Goal: Task Accomplishment & Management: Use online tool/utility

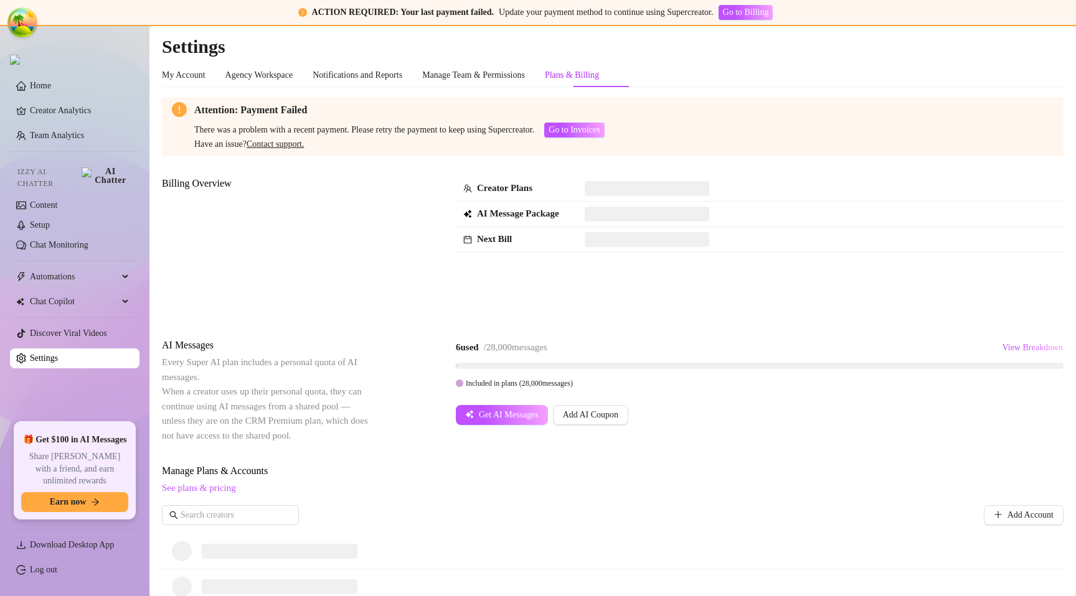
scroll to position [108, 0]
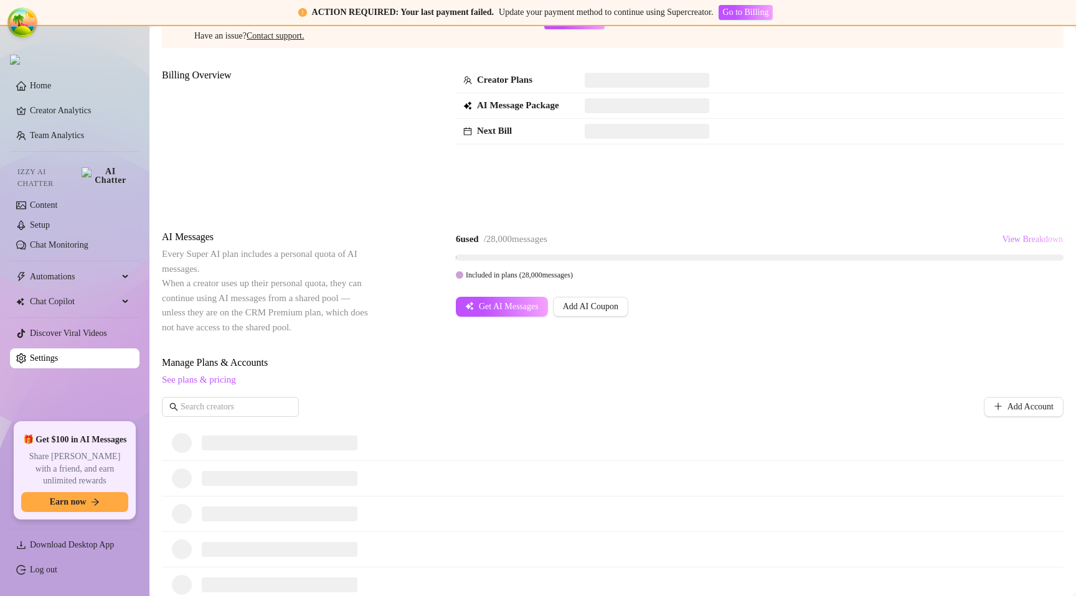
click at [1008, 239] on span "View Breakdown" at bounding box center [1032, 240] width 61 height 10
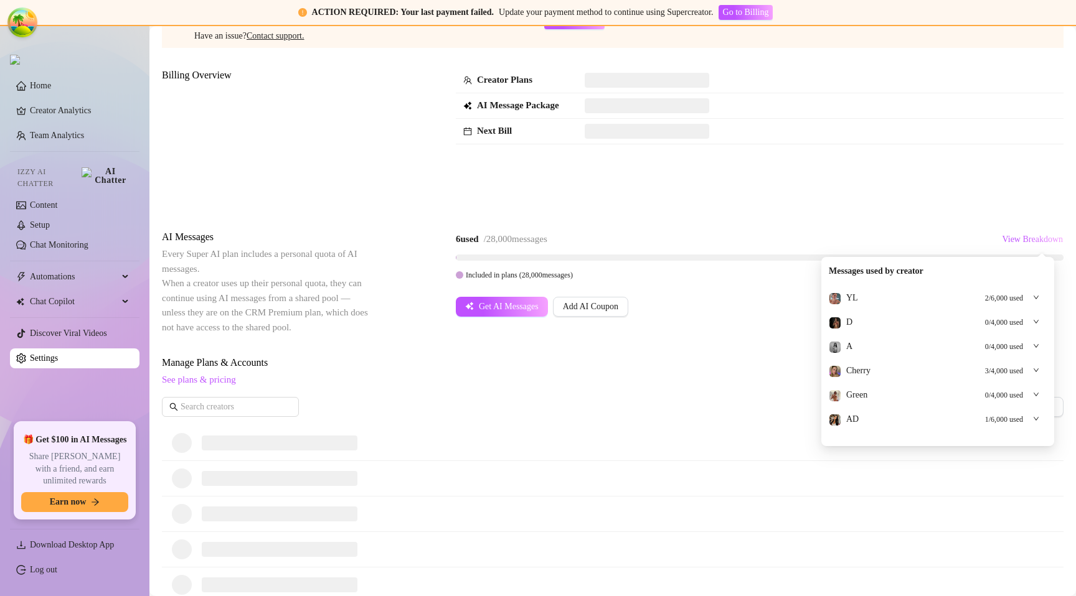
click at [1040, 299] on div "YL 2 / 6,000 used" at bounding box center [938, 298] width 218 height 24
click at [1038, 293] on div at bounding box center [1032, 298] width 14 height 14
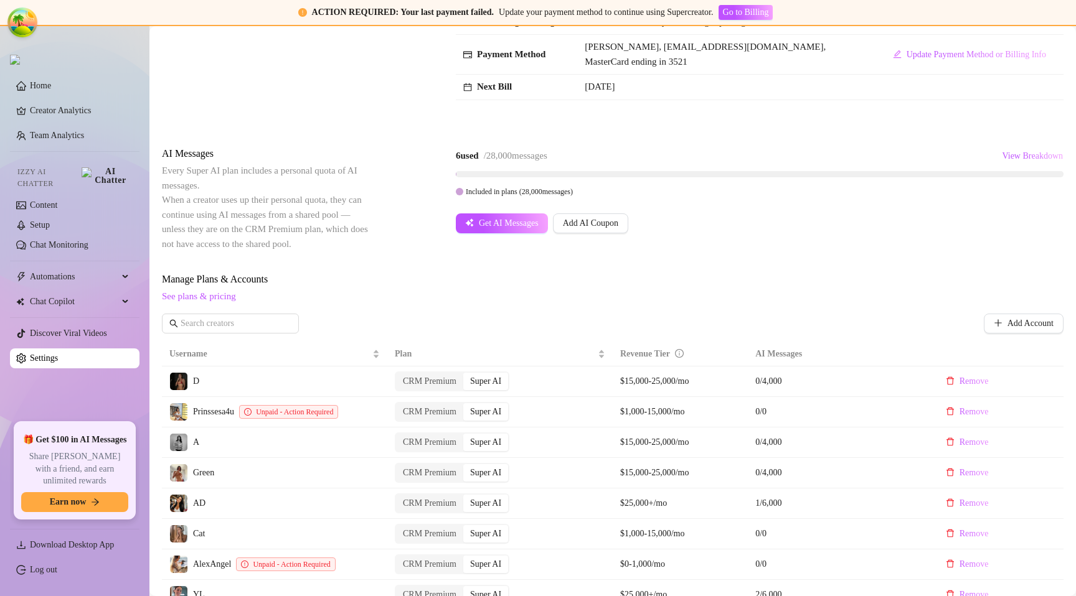
scroll to position [181, 0]
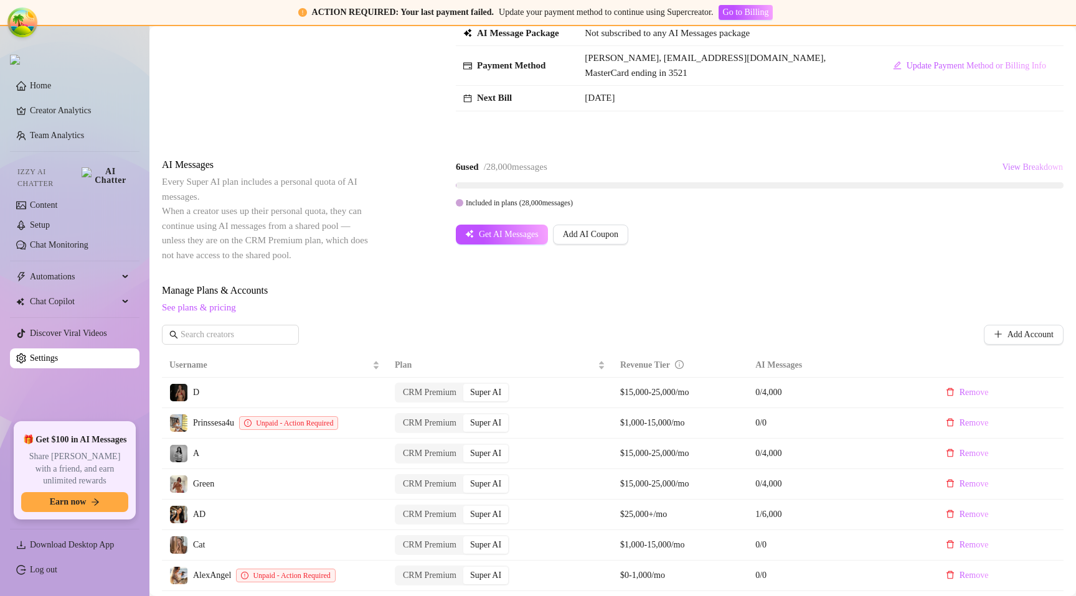
click at [1027, 166] on span "View Breakdown" at bounding box center [1032, 167] width 61 height 10
click at [860, 127] on div "Billing Overview Creator Plans 8 x Super AI, 0 x CRM Premium AI Message Package…" at bounding box center [612, 67] width 901 height 142
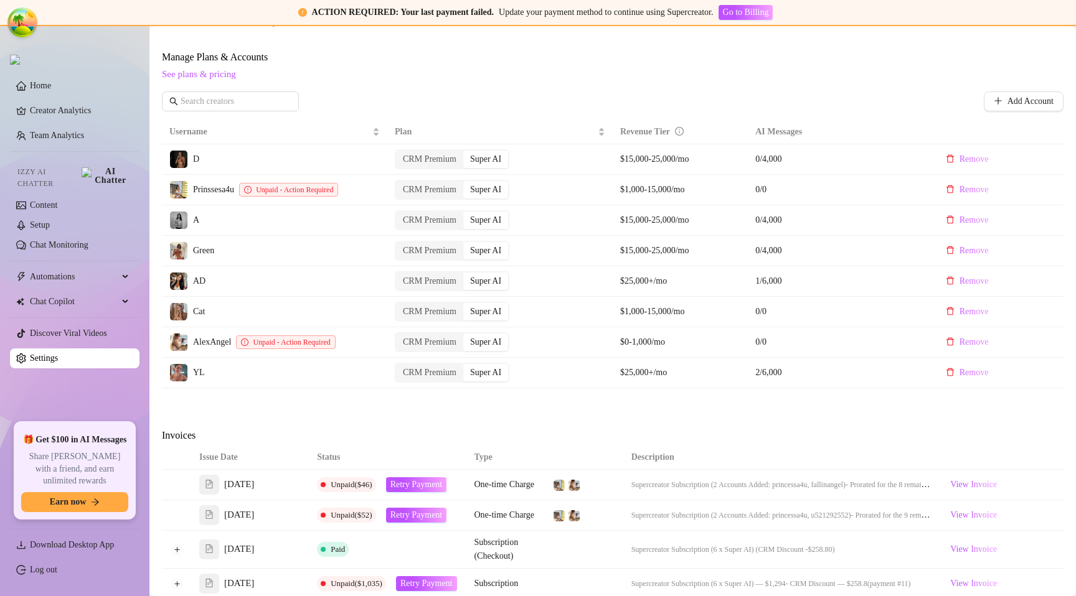
scroll to position [404, 0]
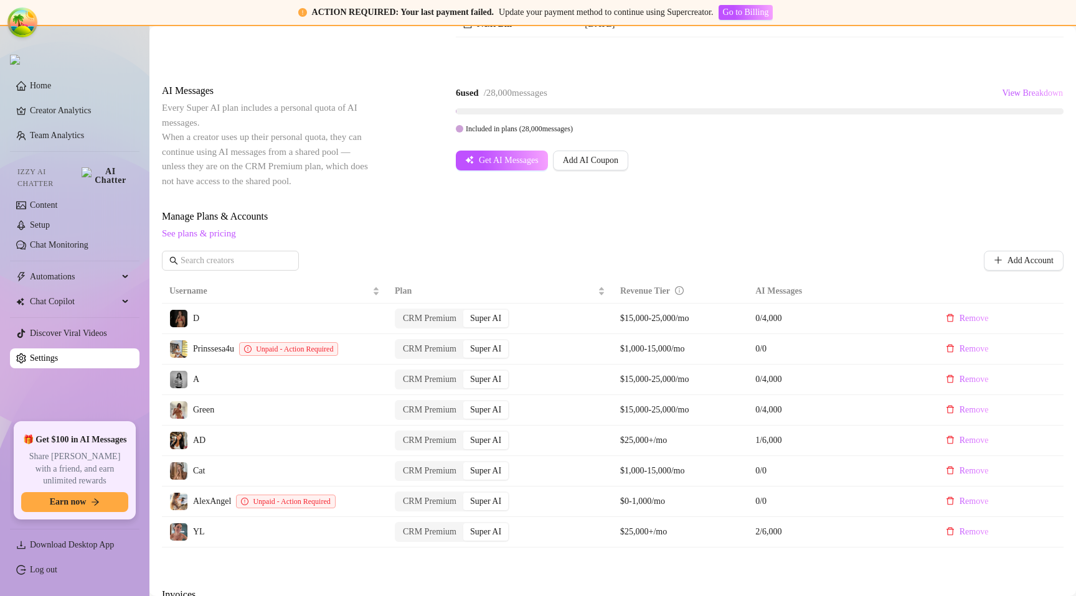
scroll to position [259, 0]
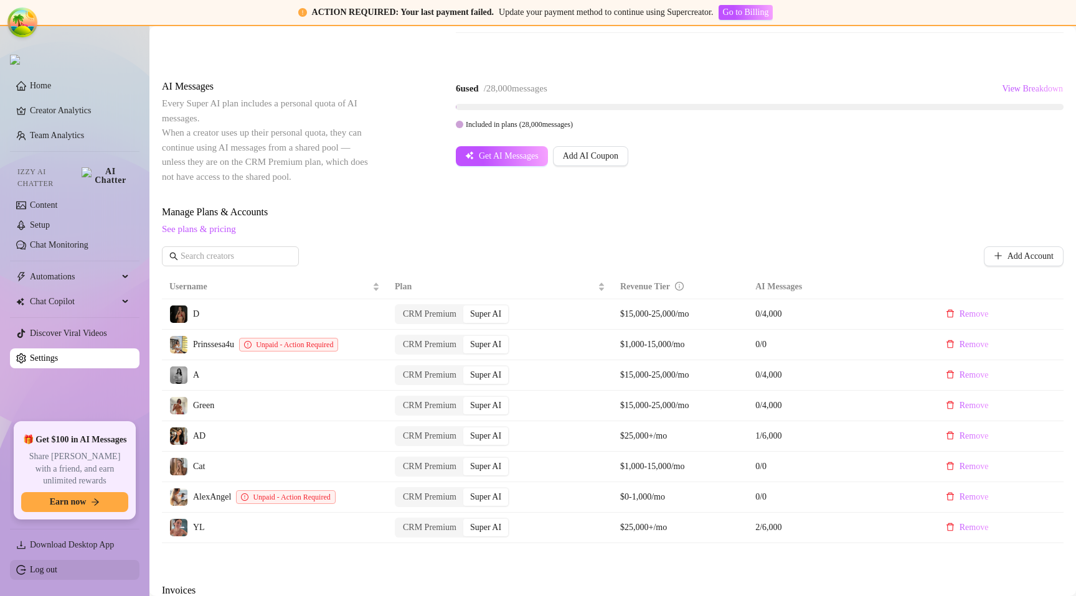
click at [57, 565] on link "Log out" at bounding box center [43, 569] width 27 height 9
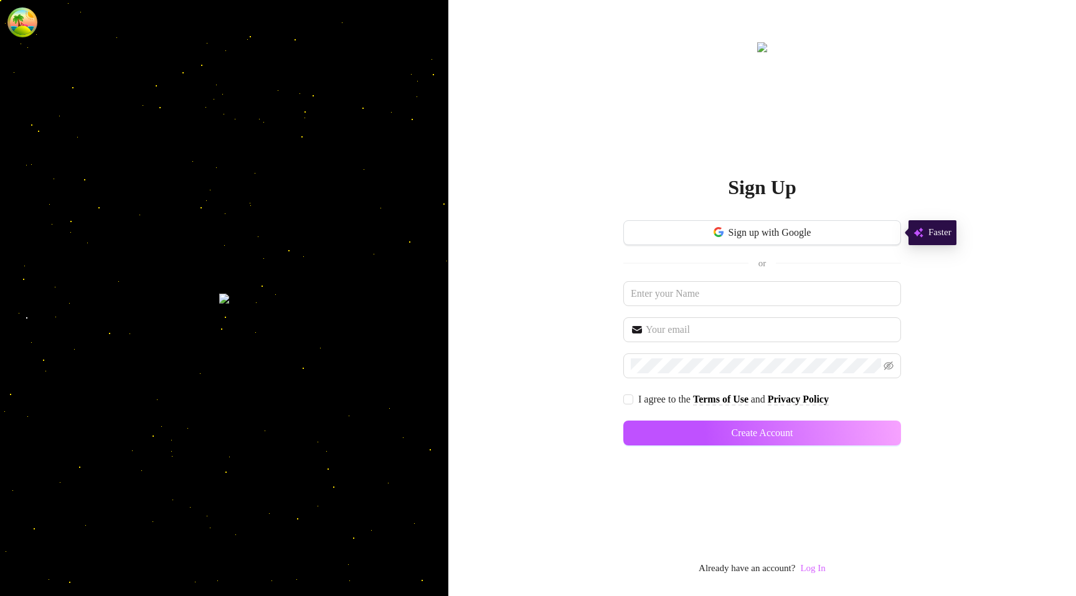
click at [825, 573] on link "Log In" at bounding box center [812, 568] width 25 height 10
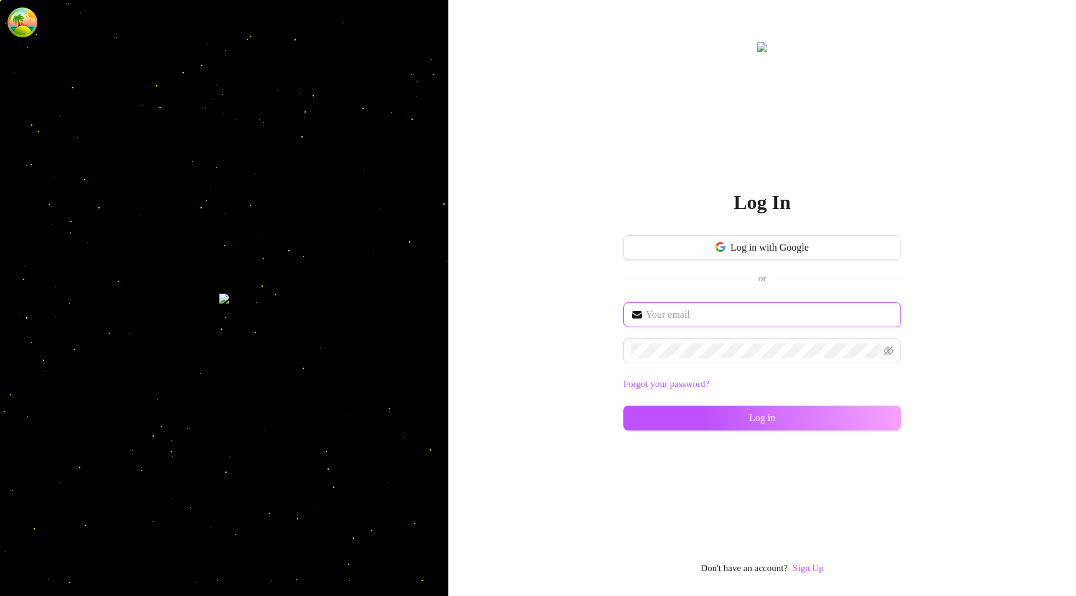
click at [695, 316] on input "text" at bounding box center [770, 315] width 248 height 15
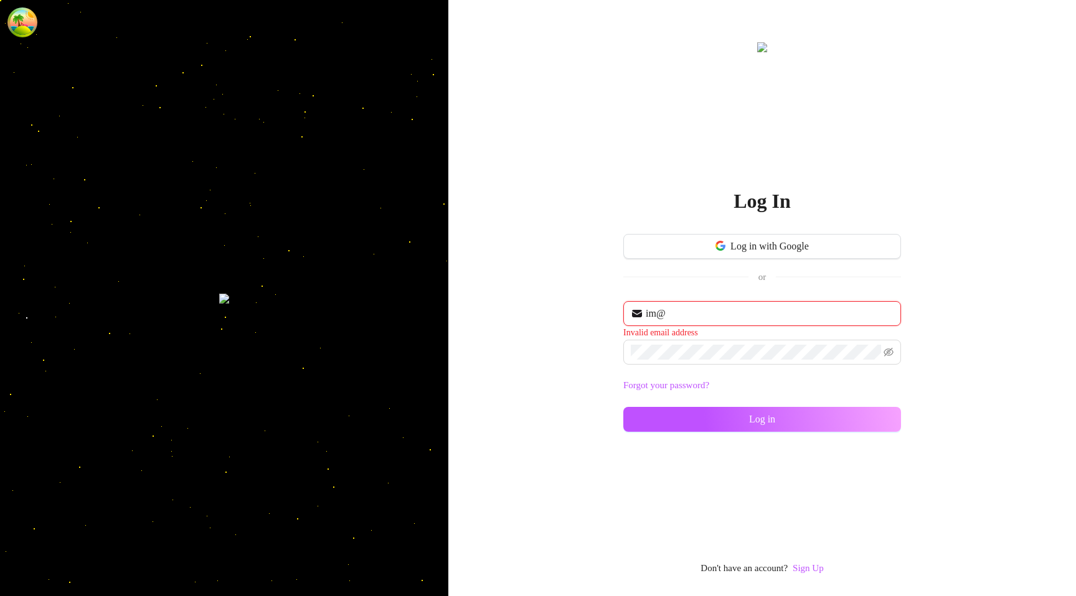
type input "im@supercreator.app"
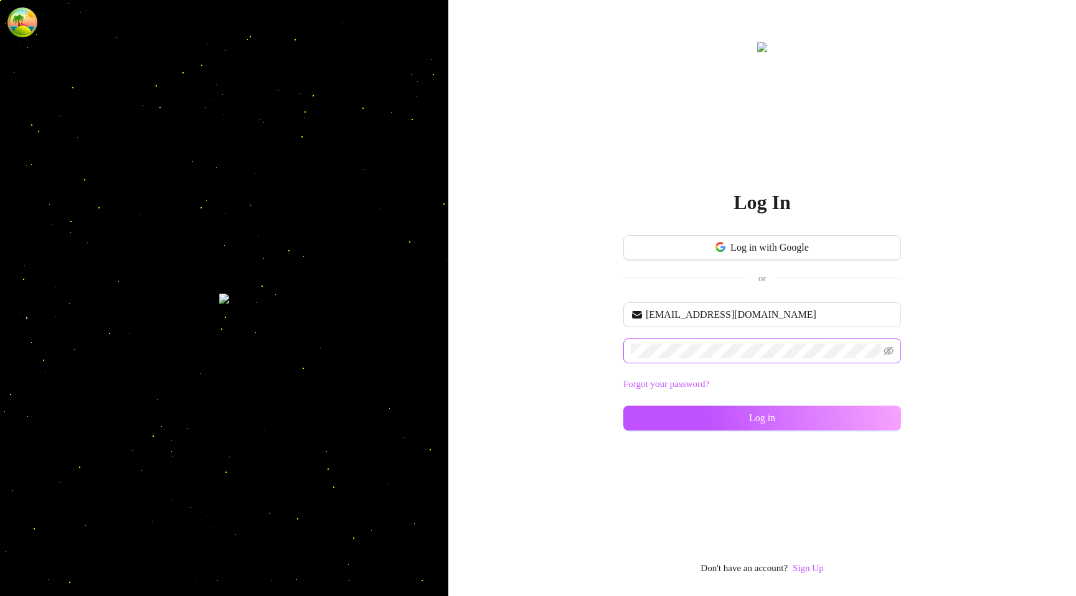
click at [650, 341] on span at bounding box center [762, 351] width 278 height 25
click at [679, 408] on button "Log in" at bounding box center [762, 418] width 278 height 25
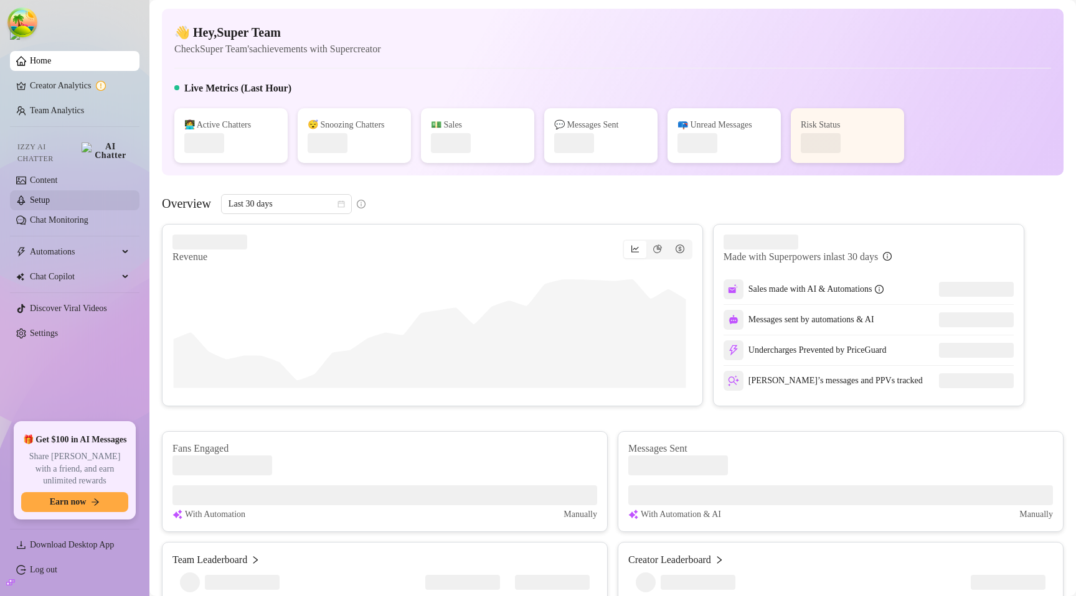
click at [50, 195] on link "Setup" at bounding box center [40, 199] width 20 height 9
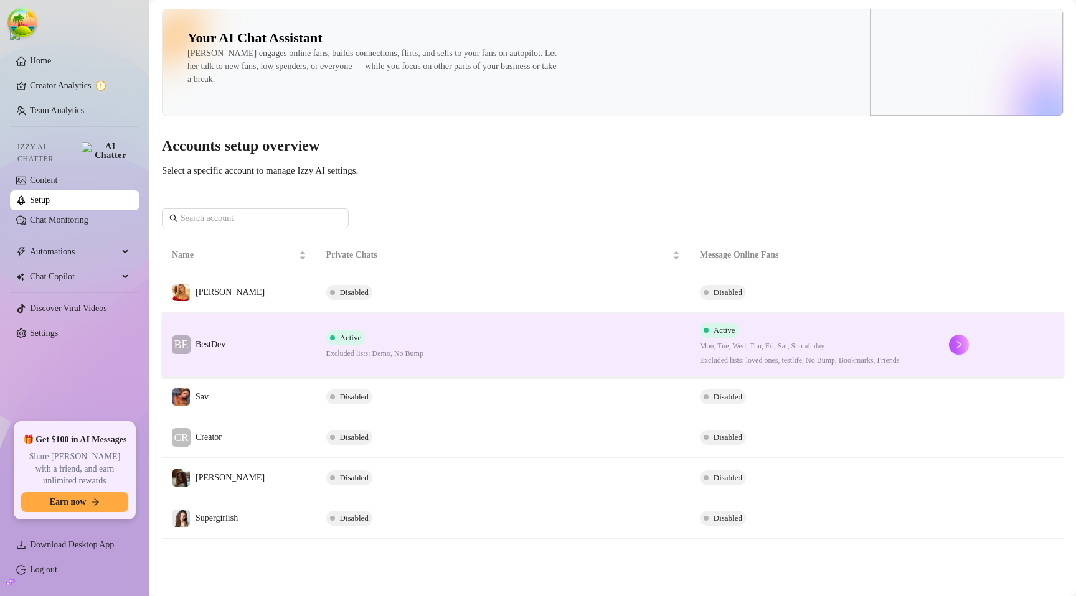
click at [501, 341] on td "Active Excluded lists: Demo, No Bump" at bounding box center [503, 345] width 374 height 64
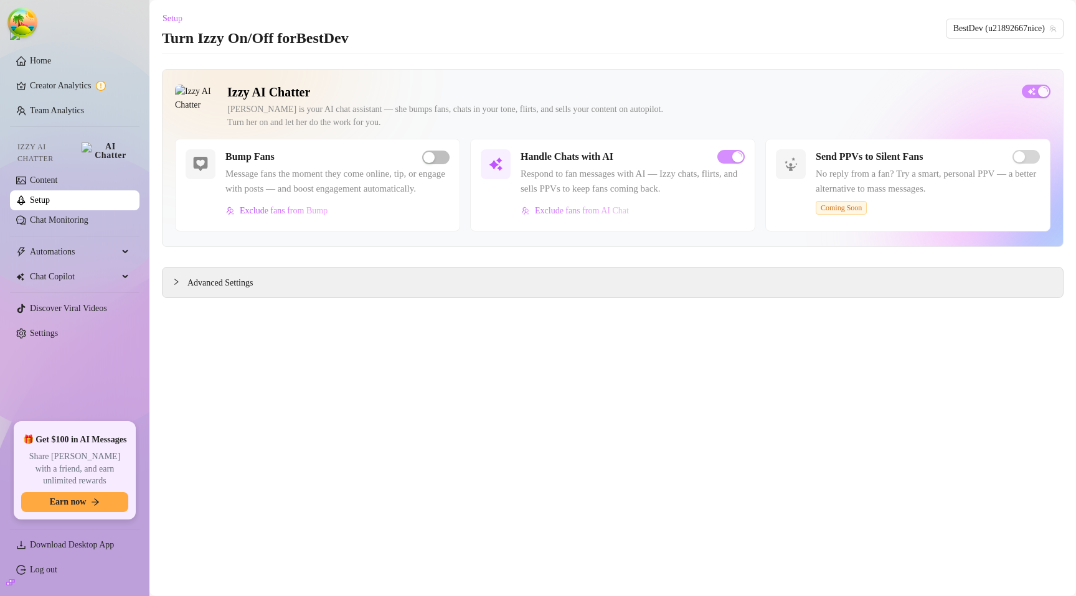
click at [553, 221] on button "Exclude fans from AI Chat" at bounding box center [574, 211] width 109 height 20
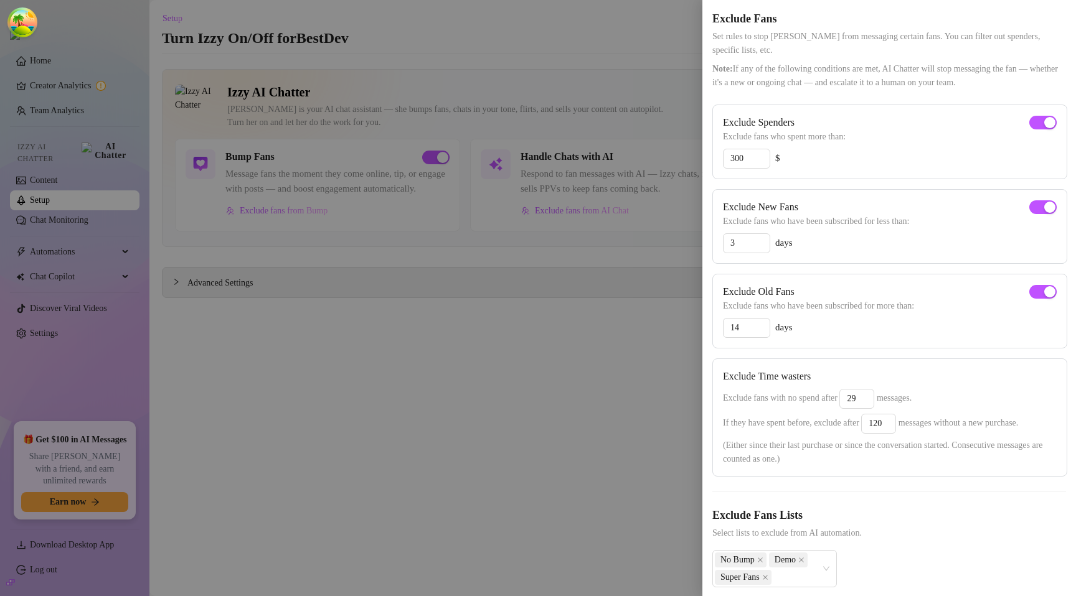
scroll to position [85, 0]
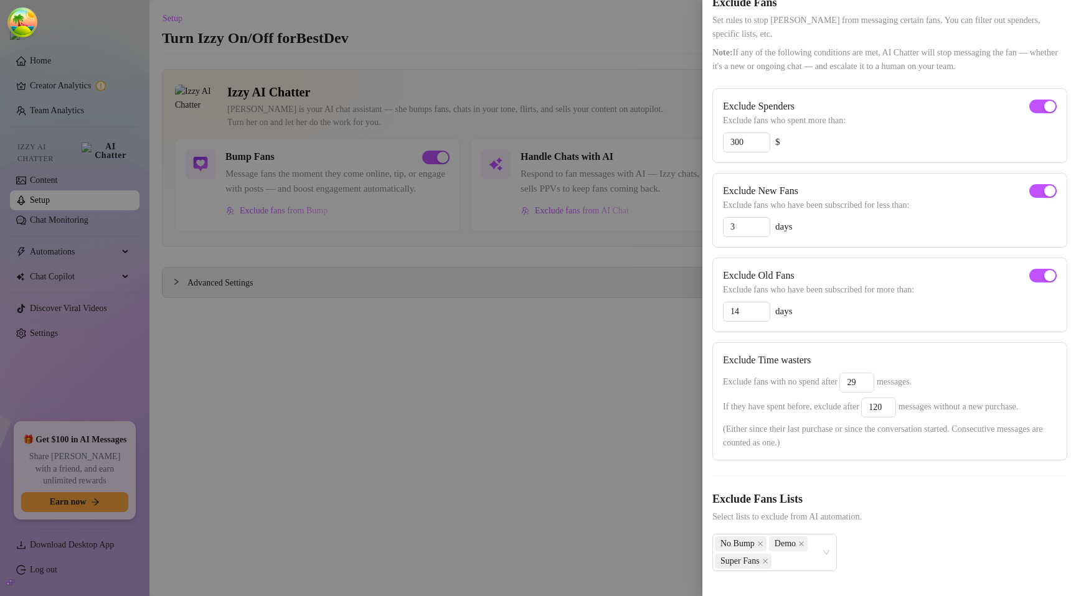
click at [548, 385] on div at bounding box center [538, 298] width 1076 height 596
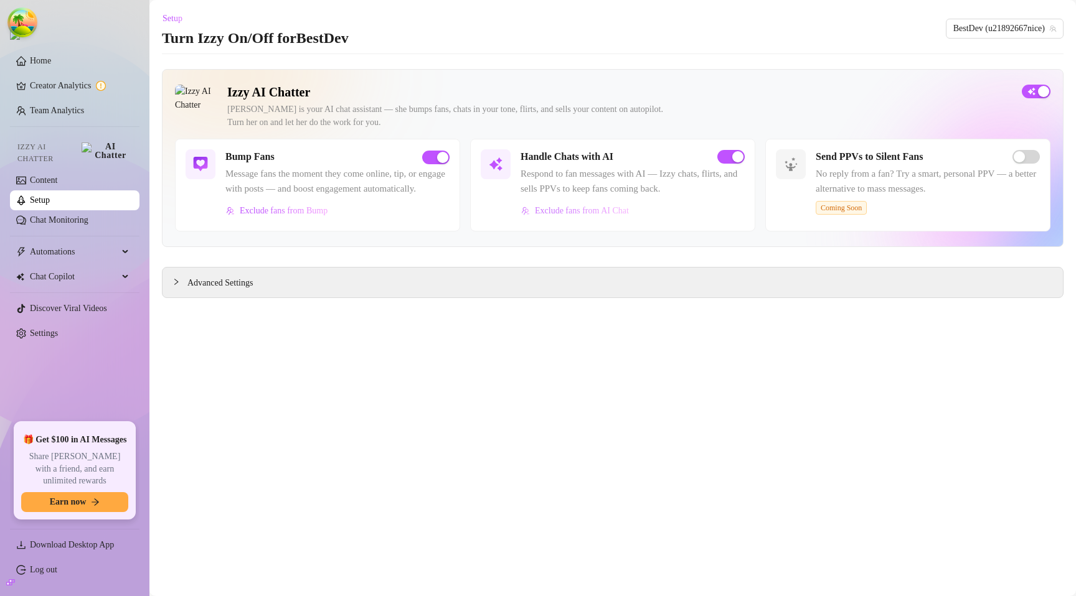
click at [600, 216] on span "Exclude fans from AI Chat" at bounding box center [582, 211] width 94 height 10
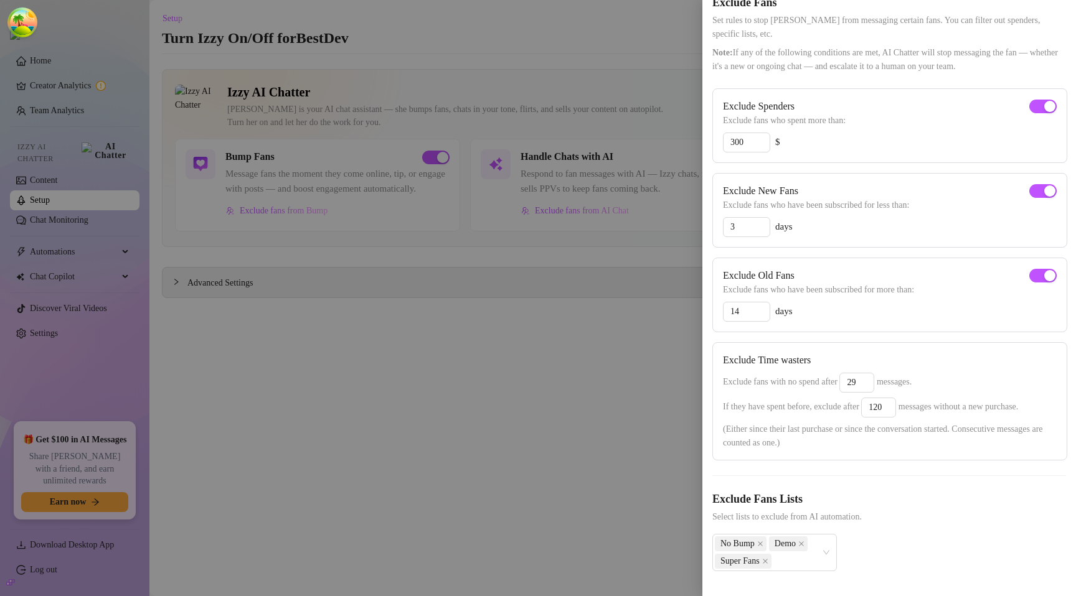
click at [552, 387] on div at bounding box center [538, 298] width 1076 height 596
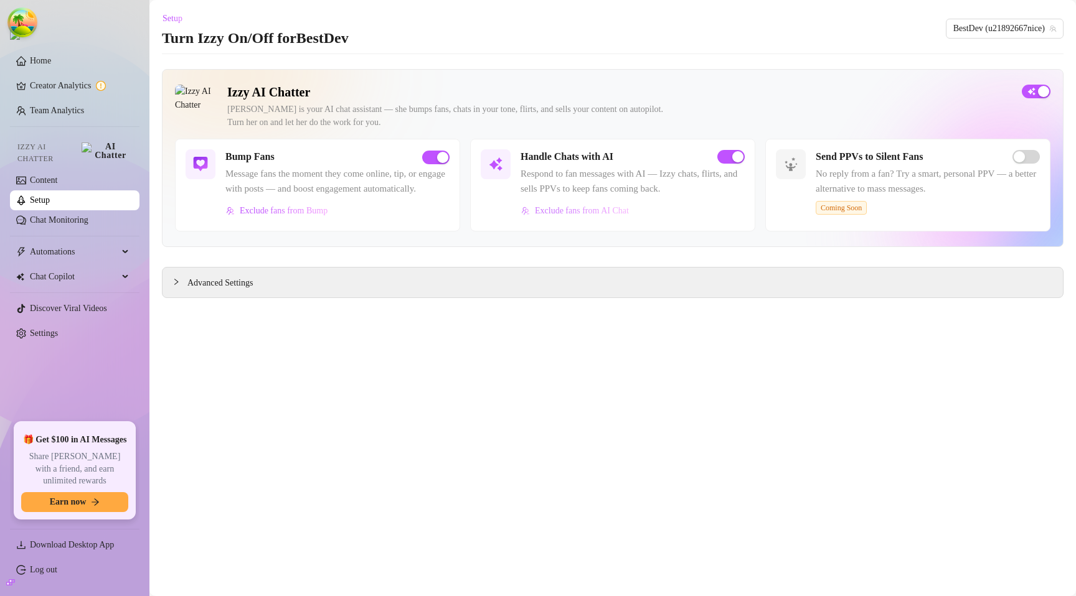
click at [577, 221] on button "Exclude fans from AI Chat" at bounding box center [574, 211] width 109 height 20
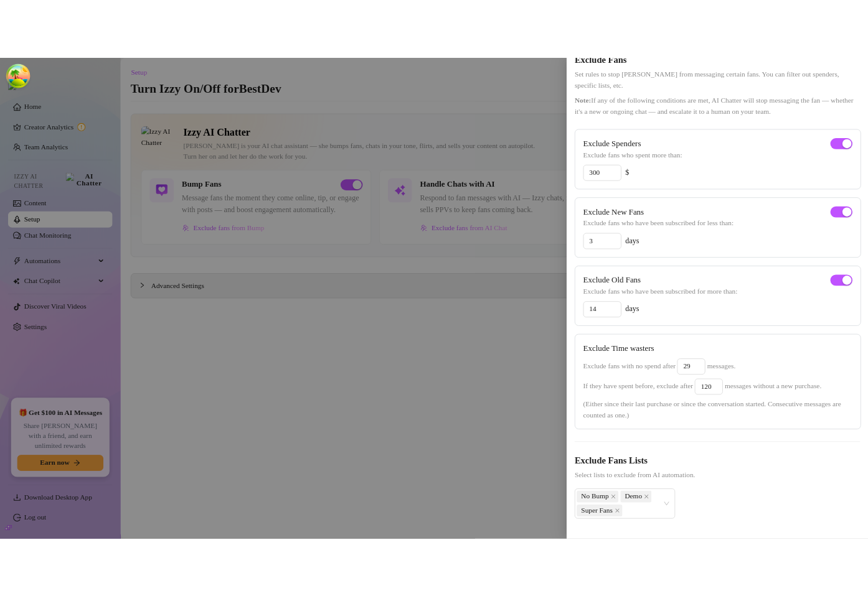
scroll to position [0, 0]
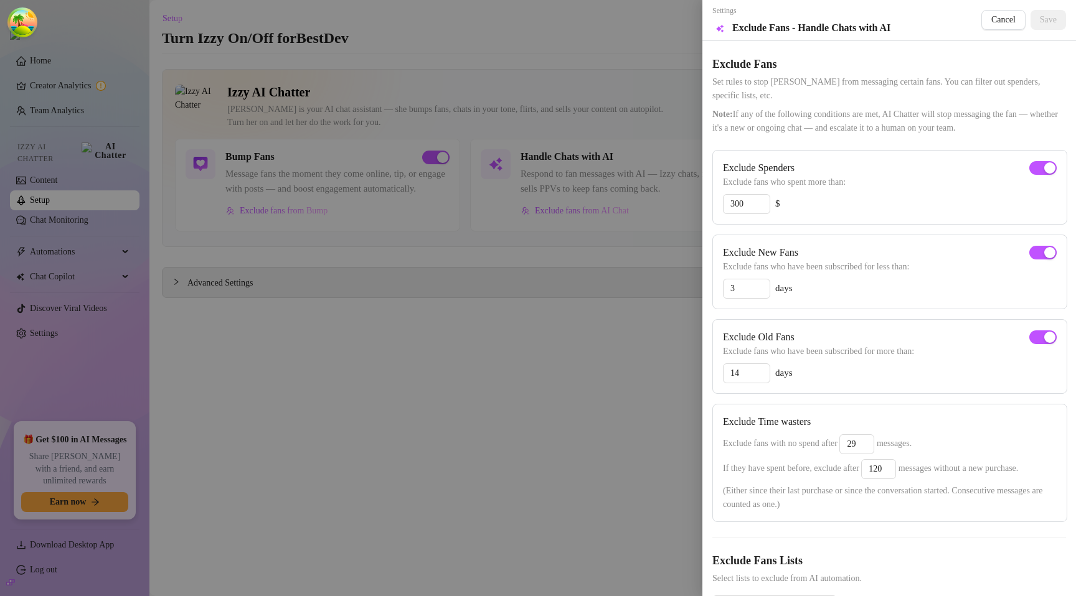
click at [588, 306] on div at bounding box center [538, 298] width 1076 height 596
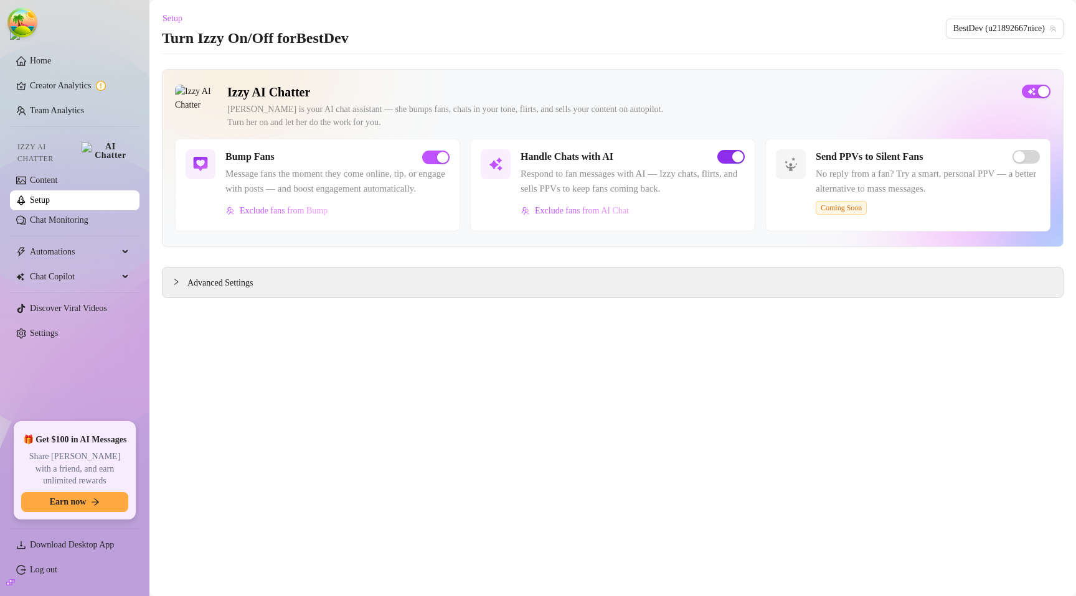
click at [732, 159] on button "button" at bounding box center [730, 157] width 27 height 14
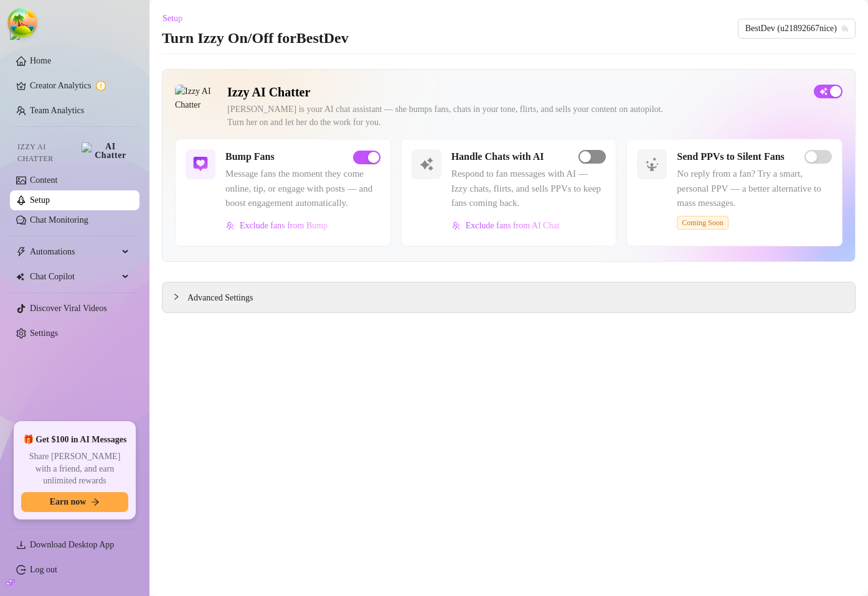
click at [596, 158] on span "button" at bounding box center [591, 157] width 27 height 14
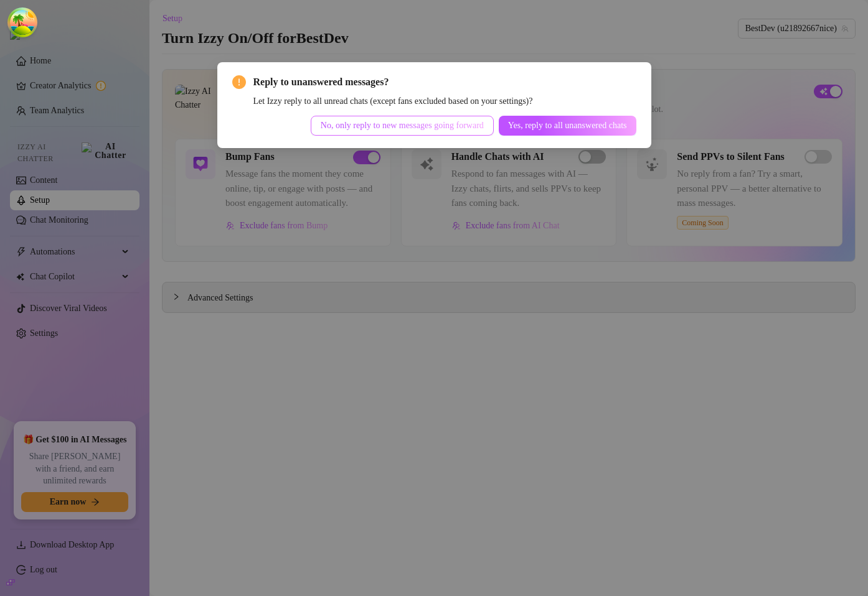
click at [386, 126] on span "No, only reply to new messages going forward" at bounding box center [402, 126] width 163 height 10
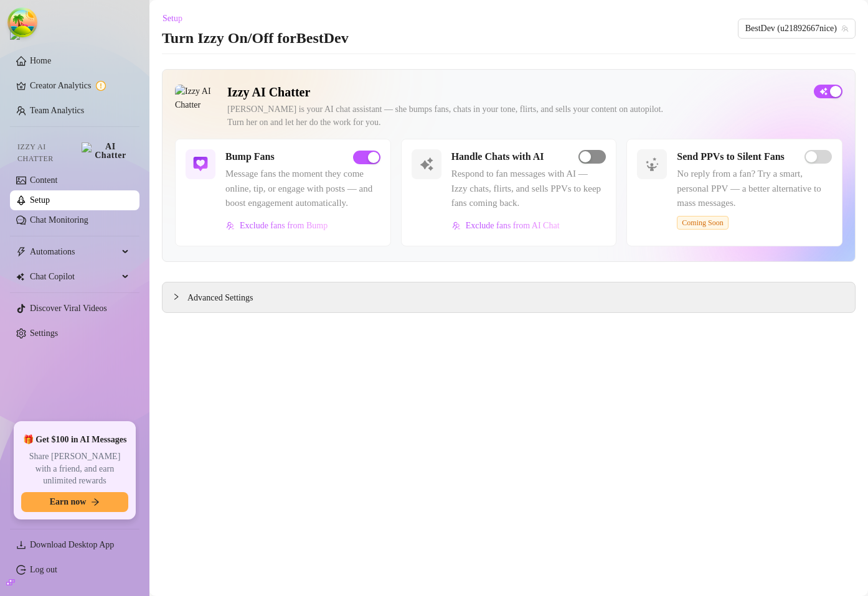
click at [594, 158] on span "button" at bounding box center [591, 157] width 27 height 14
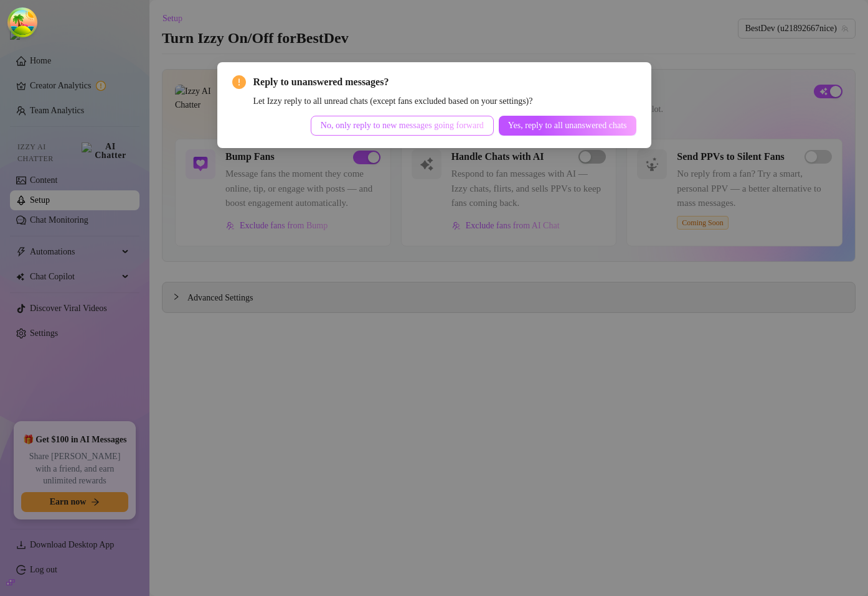
click at [360, 126] on span "No, only reply to new messages going forward" at bounding box center [402, 126] width 163 height 10
